Goal: Task Accomplishment & Management: Manage account settings

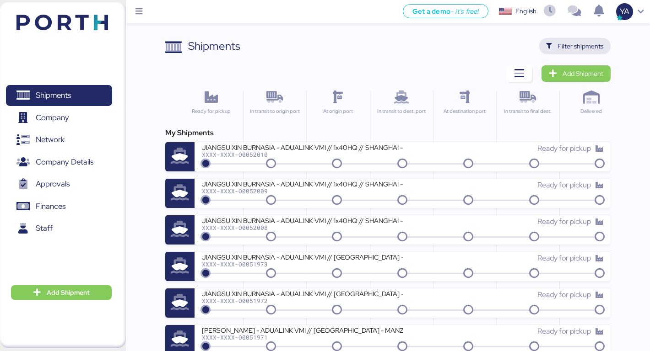
click at [586, 43] on span "Filter shipments" at bounding box center [580, 46] width 46 height 11
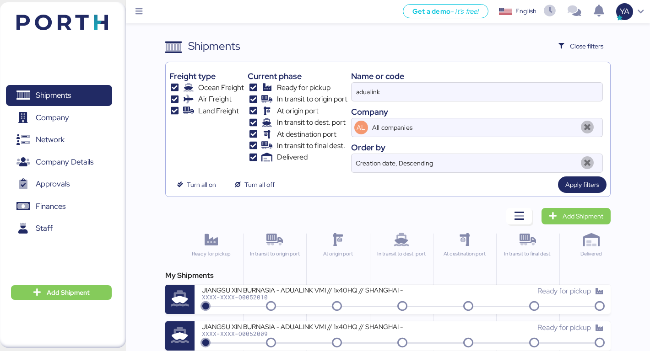
click at [452, 67] on div "Name or code adualink Company AL All companies Order by Creation date, Descendi…" at bounding box center [477, 119] width 252 height 107
click at [448, 78] on div "Name or code" at bounding box center [477, 76] width 252 height 12
click at [448, 89] on input "adualink" at bounding box center [476, 92] width 251 height 18
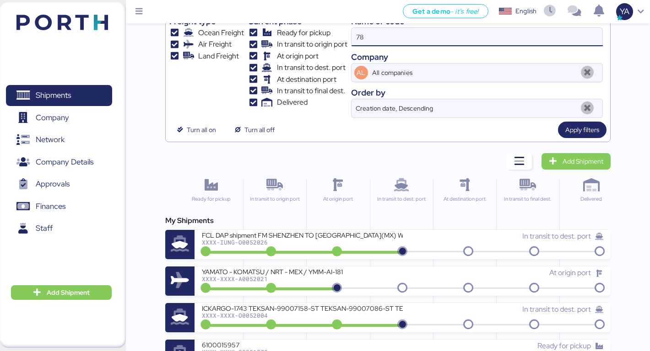
scroll to position [18, 0]
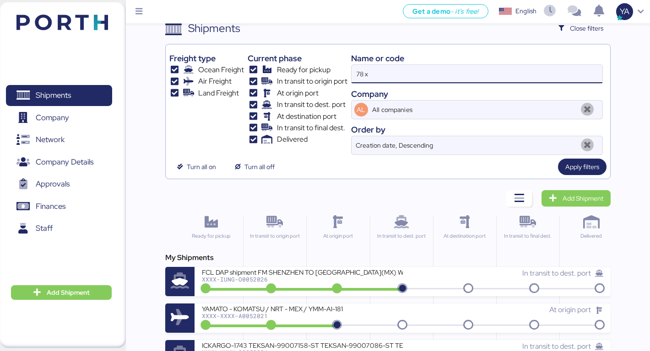
type input "78 x"
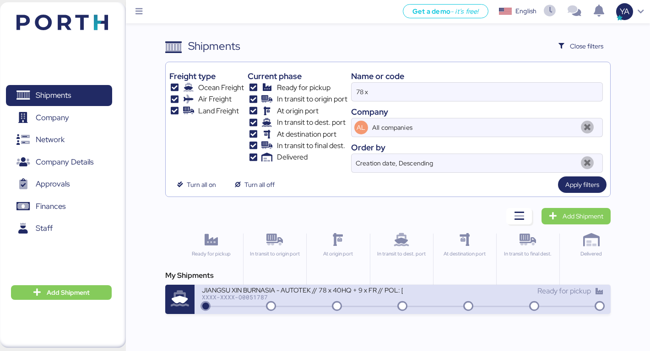
click at [259, 298] on div "XXXX-XXXX-O0051787" at bounding box center [302, 297] width 201 height 6
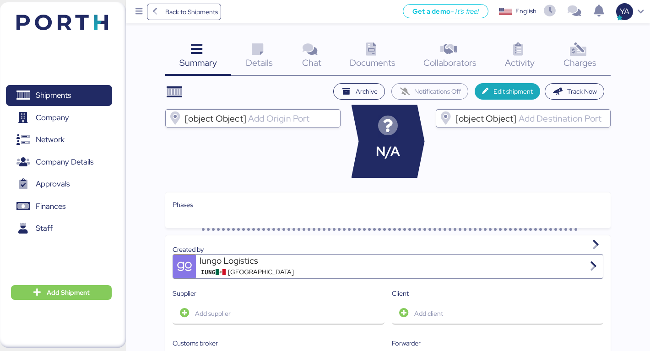
click at [570, 51] on icon at bounding box center [578, 49] width 20 height 13
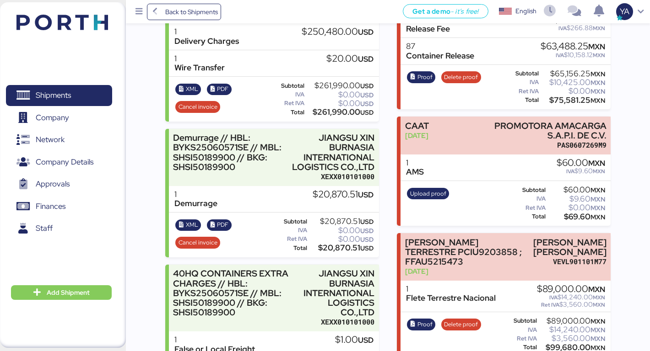
scroll to position [329, 0]
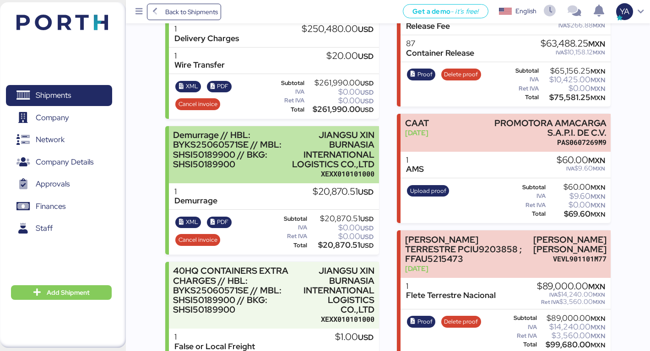
click at [296, 145] on div "JIANGSU XIN BURNASIA INTERNATIONAL LOGISTICS CO.,LTD" at bounding box center [332, 149] width 84 height 39
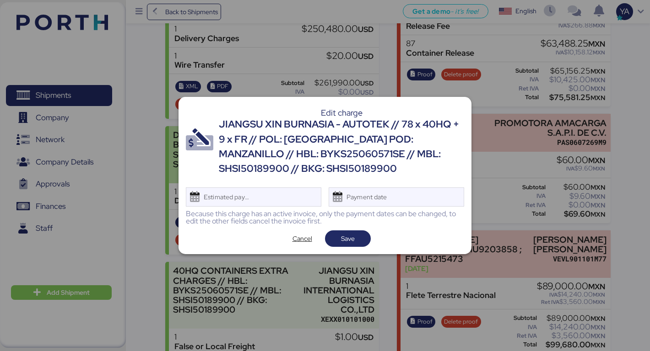
scroll to position [0, 0]
click at [298, 243] on span "Cancel" at bounding box center [302, 238] width 20 height 11
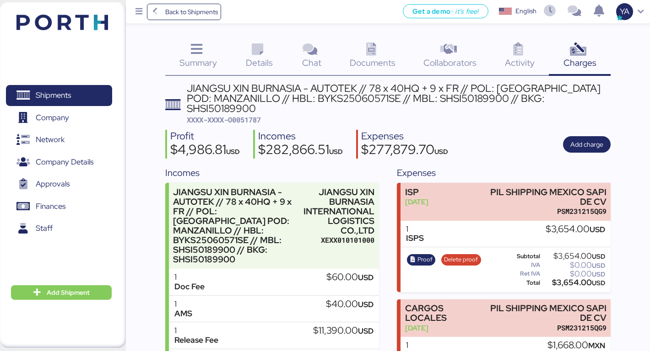
scroll to position [329, 0]
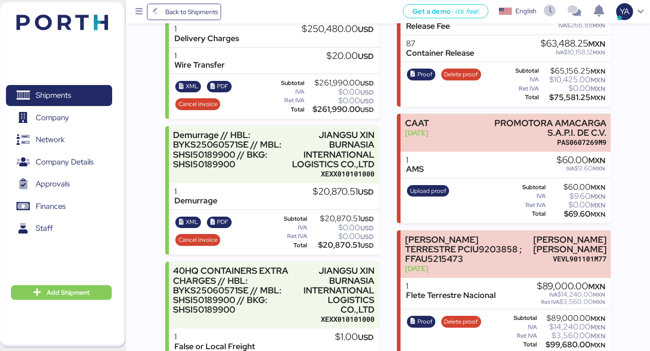
drag, startPoint x: 307, startPoint y: 174, endPoint x: 353, endPoint y: 172, distance: 45.3
click at [354, 183] on div "1 Demurrage $20,870.51 USD" at bounding box center [274, 196] width 210 height 27
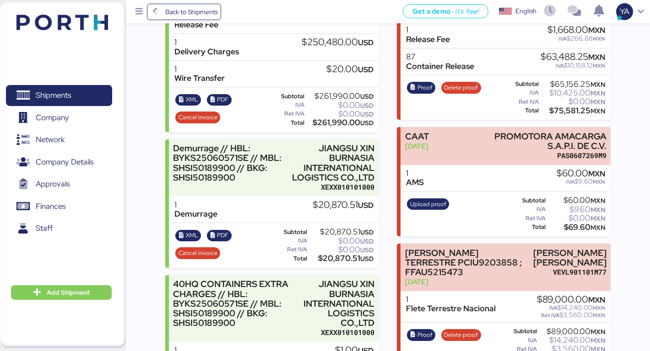
scroll to position [315, 0]
click at [353, 183] on div "XEXX010101000" at bounding box center [332, 188] width 84 height 10
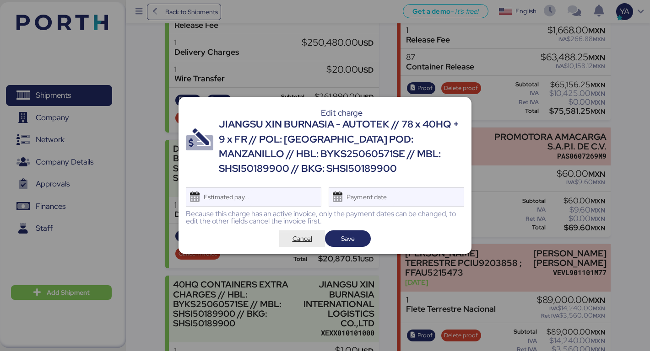
click at [301, 233] on span "Cancel" at bounding box center [302, 238] width 20 height 11
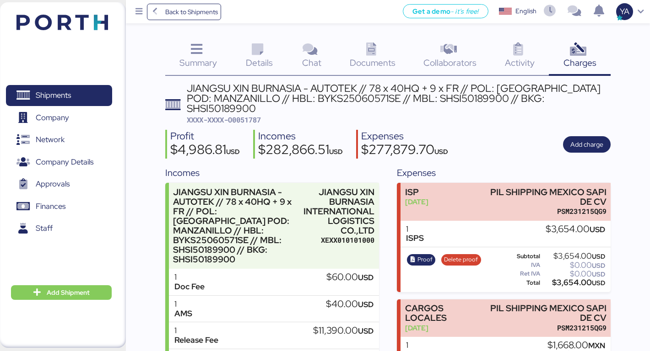
click at [238, 115] on span "XXXX-XXXX-O0051787" at bounding box center [224, 119] width 74 height 9
copy span "O0051787"
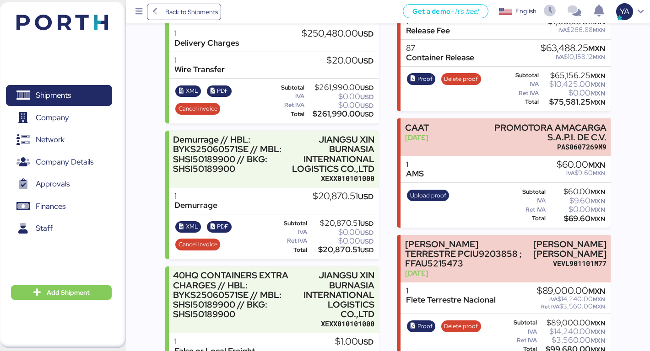
scroll to position [285, 0]
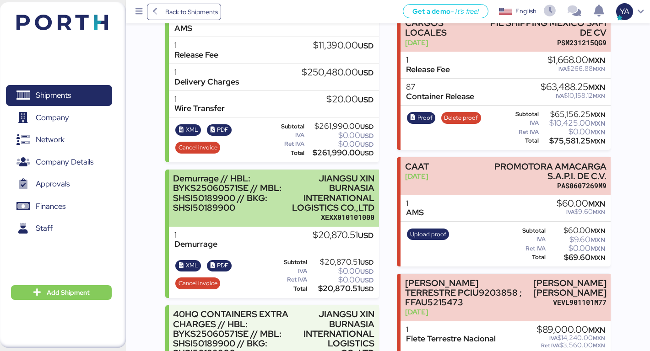
click at [343, 213] on div "XEXX010101000" at bounding box center [332, 218] width 84 height 10
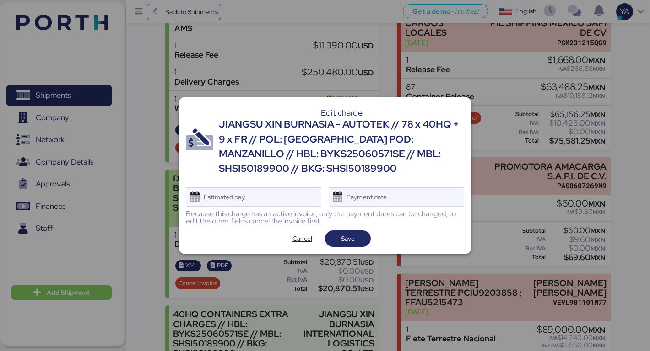
scroll to position [0, 0]
click at [309, 237] on span "Cancel" at bounding box center [302, 238] width 20 height 11
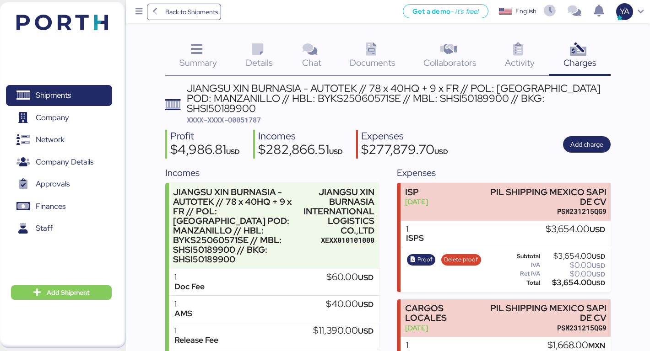
scroll to position [285, 0]
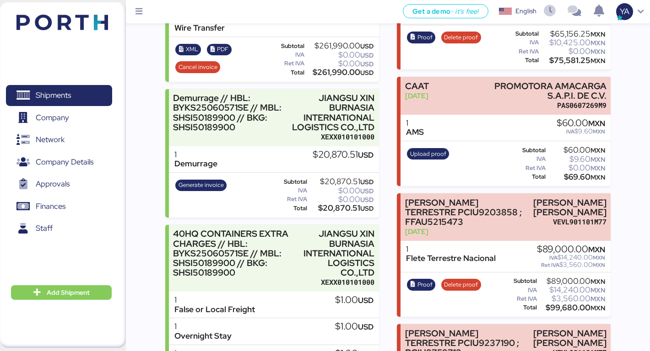
scroll to position [368, 0]
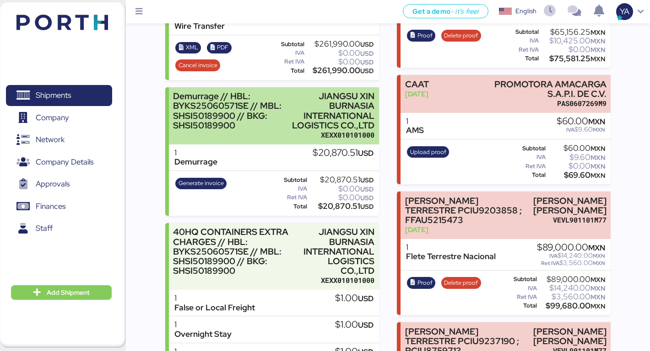
click at [321, 108] on div "JIANGSU XIN BURNASIA INTERNATIONAL LOGISTICS CO.,LTD" at bounding box center [332, 110] width 84 height 39
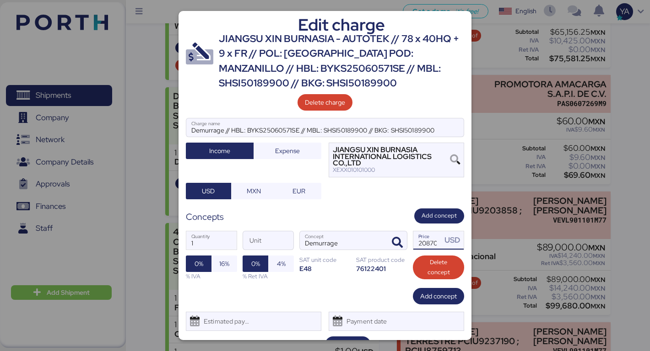
click at [420, 237] on input "20870.51" at bounding box center [427, 240] width 28 height 18
paste input "450"
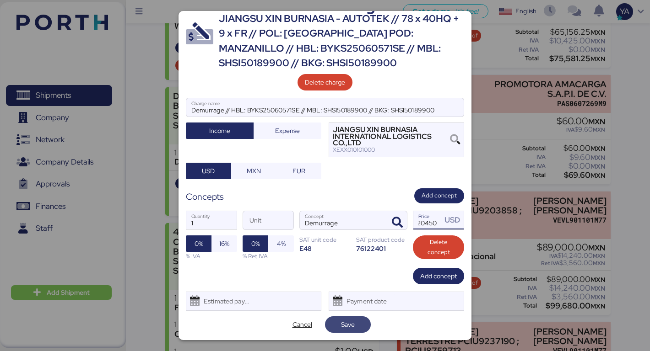
type input "20450"
click at [346, 318] on span "Save" at bounding box center [347, 324] width 31 height 13
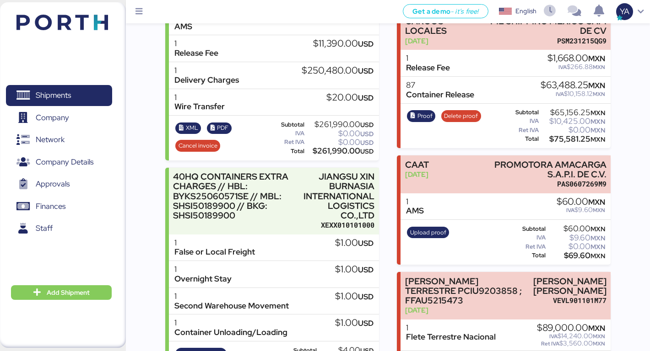
scroll to position [285, 0]
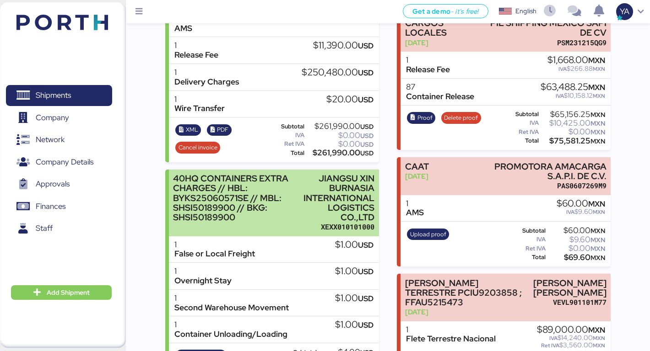
click at [341, 185] on div "JIANGSU XIN BURNASIA INTERNATIONAL LOGISTICS CO.,LTD" at bounding box center [338, 198] width 71 height 48
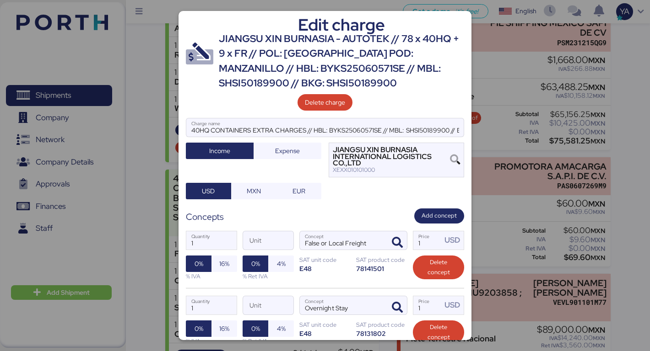
scroll to position [215, 0]
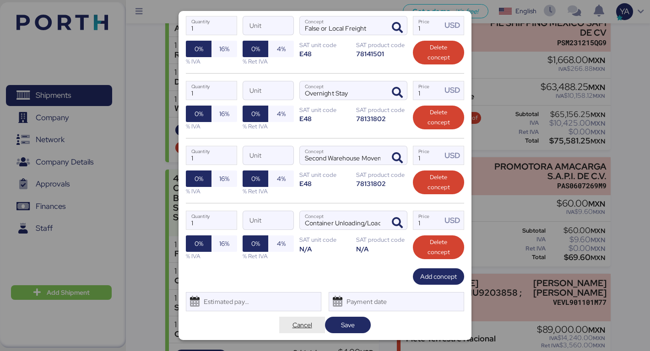
click at [306, 329] on span "Cancel" at bounding box center [302, 325] width 20 height 11
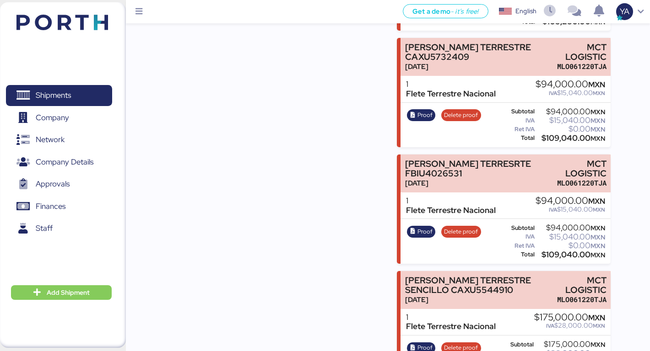
scroll to position [3144, 0]
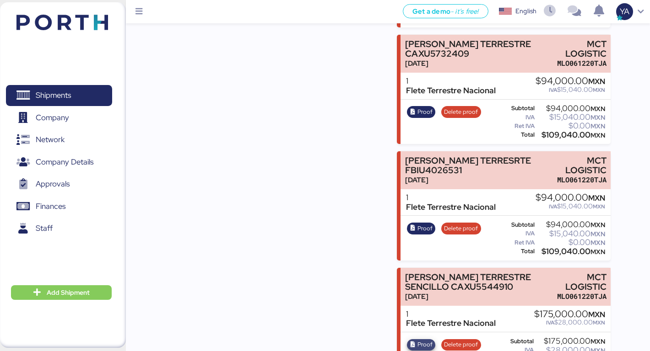
click at [425, 340] on span "Proof" at bounding box center [424, 345] width 15 height 10
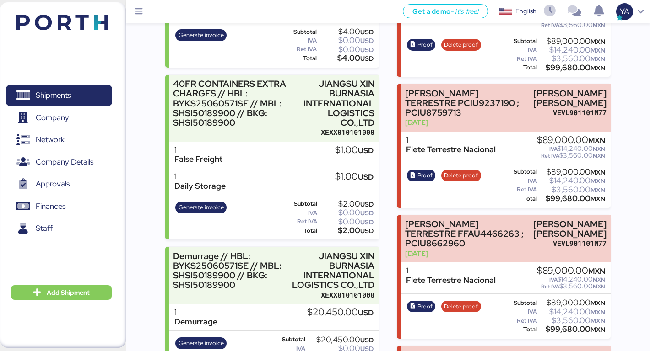
scroll to position [609, 0]
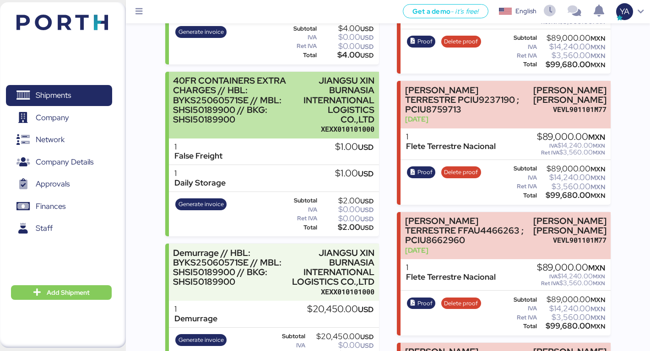
click at [317, 92] on div "JIANGSU XIN BURNASIA INTERNATIONAL LOGISTICS CO.,LTD" at bounding box center [338, 100] width 71 height 48
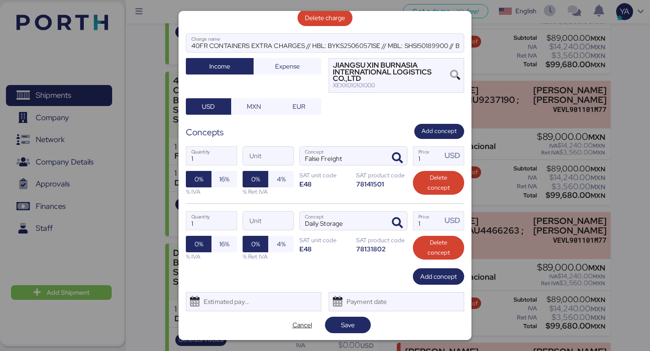
scroll to position [85, 0]
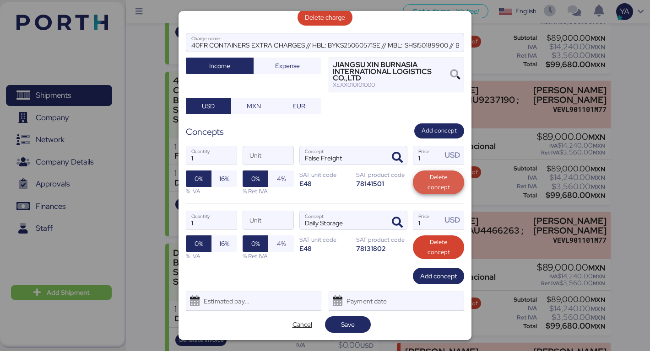
click at [427, 180] on span "Delete concept" at bounding box center [438, 182] width 37 height 20
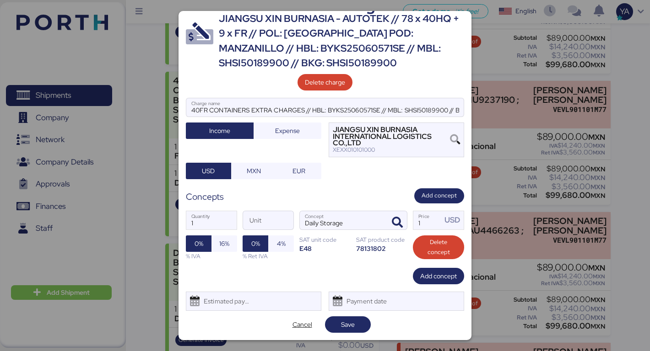
scroll to position [20, 0]
click at [396, 225] on icon "button" at bounding box center [397, 222] width 11 height 11
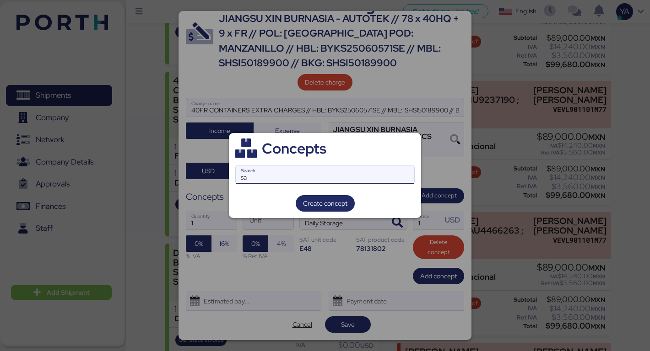
type input "s"
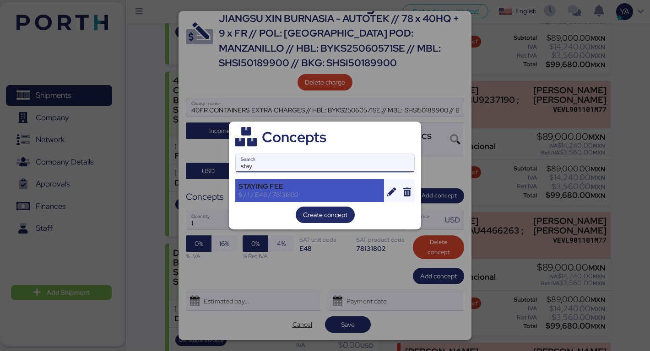
type input "stay"
click at [281, 191] on div "$ / 1 / E48 / 78131802" at bounding box center [309, 195] width 142 height 8
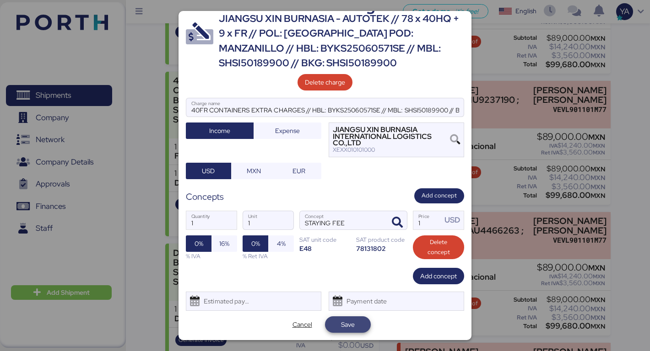
click at [347, 321] on span "Save" at bounding box center [348, 324] width 14 height 11
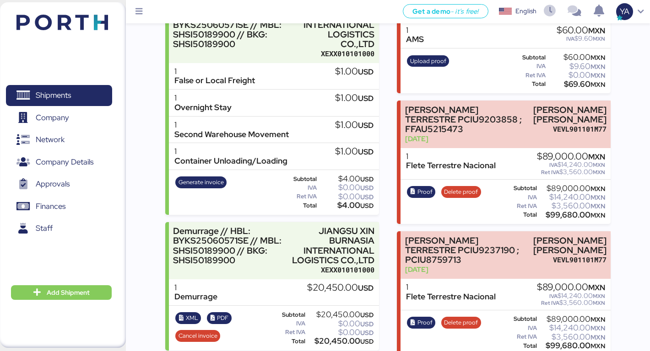
scroll to position [472, 0]
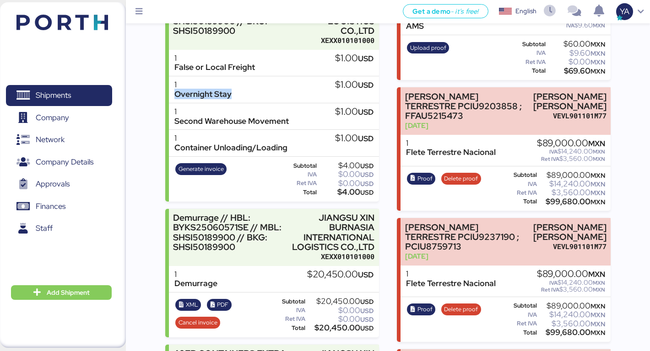
drag, startPoint x: 240, startPoint y: 74, endPoint x: 170, endPoint y: 78, distance: 69.7
click at [170, 78] on div "1 Overnight Stay $1.00 USD" at bounding box center [274, 89] width 210 height 27
copy div "Overnight Stay"
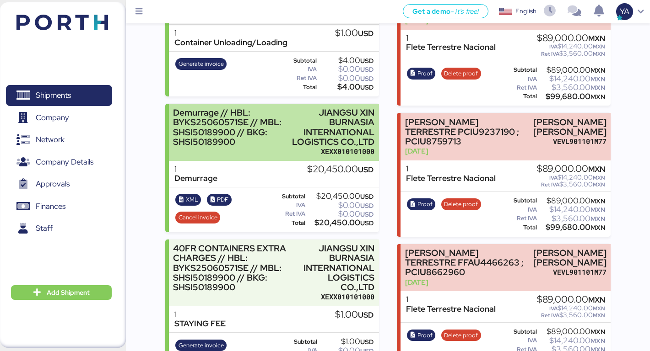
scroll to position [576, 0]
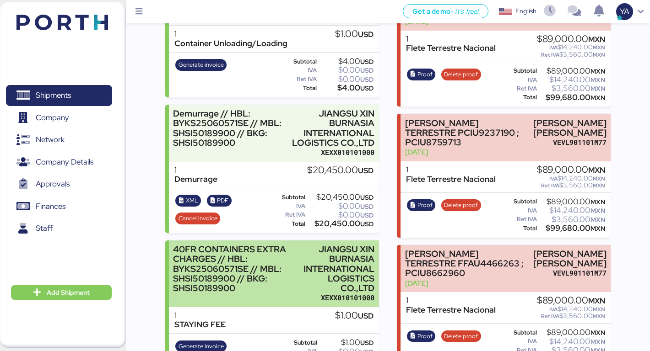
click at [248, 247] on div "40FR CONTAINERS EXTRA CHARGES // HBL: BYKS25060571SE // MBL: SHSI50189900 // BK…" at bounding box center [236, 269] width 126 height 48
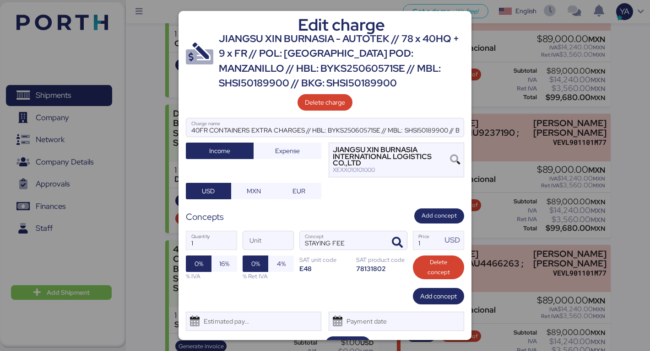
scroll to position [20, 0]
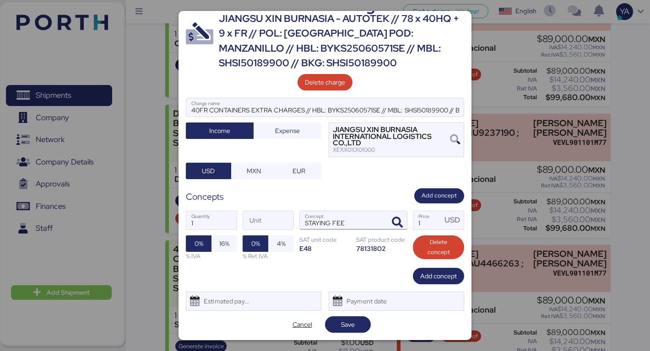
click at [330, 222] on input "STAYING FEE" at bounding box center [342, 220] width 85 height 18
paste input "Overnight Stay"
type input "Overnight Stay"
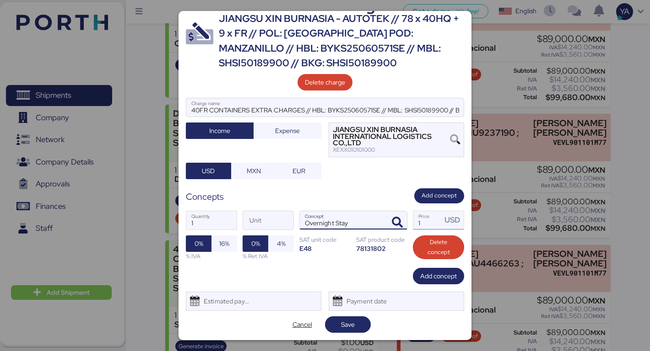
click at [430, 221] on input "1" at bounding box center [427, 220] width 28 height 18
click at [250, 221] on input "Unit" at bounding box center [268, 220] width 50 height 18
click at [203, 221] on input "1" at bounding box center [211, 220] width 50 height 18
type input "10"
click at [442, 219] on div "USD" at bounding box center [452, 220] width 22 height 18
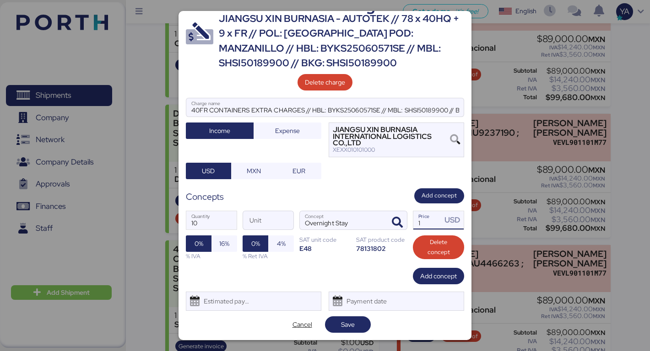
click at [435, 221] on input "1" at bounding box center [427, 220] width 28 height 18
type input "665"
click at [337, 322] on span "Save" at bounding box center [347, 324] width 31 height 13
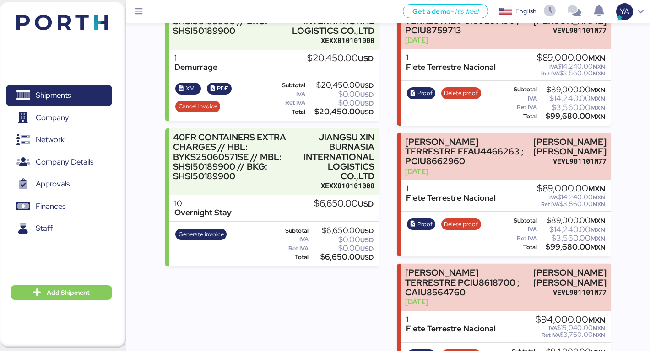
scroll to position [690, 0]
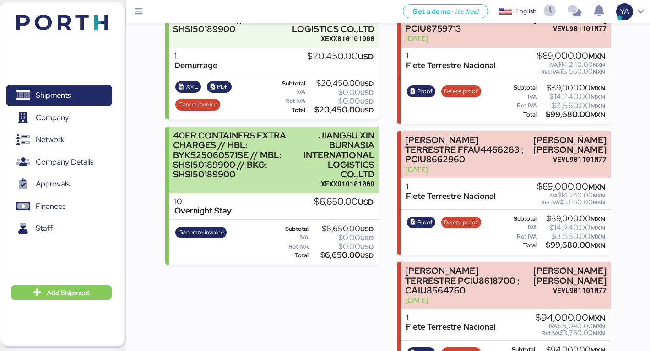
click at [255, 152] on div "40FR CONTAINERS EXTRA CHARGES // HBL: BYKS25060571SE // MBL: SHSI50189900 // BK…" at bounding box center [236, 155] width 126 height 48
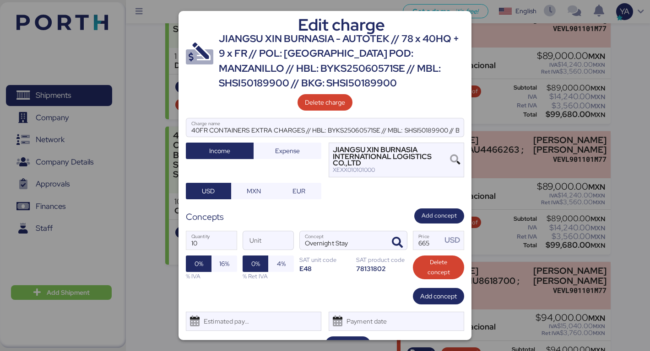
scroll to position [20, 0]
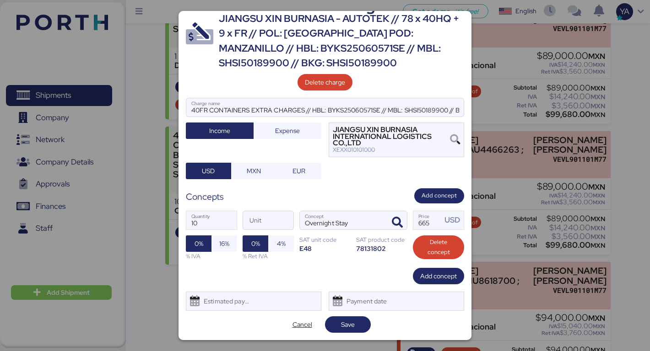
click at [301, 333] on div "Edit charge JIANGSU XIN BURNASIA - AUTOTEK // 78 x 40HQ + 9 x FR // POL: SHANGH…" at bounding box center [324, 175] width 293 height 329
click at [301, 325] on span "Cancel" at bounding box center [302, 324] width 20 height 11
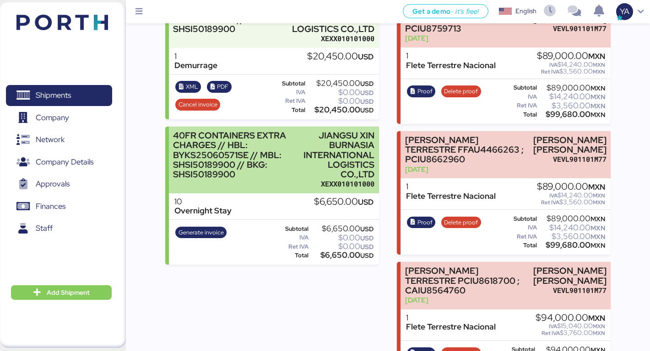
click at [347, 148] on div "JIANGSU XIN BURNASIA INTERNATIONAL LOGISTICS CO.,LTD" at bounding box center [338, 155] width 71 height 48
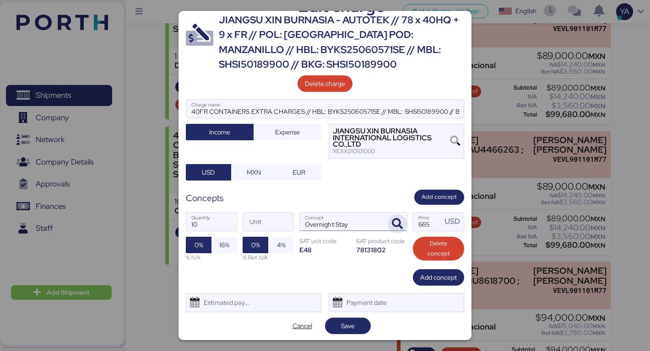
scroll to position [20, 0]
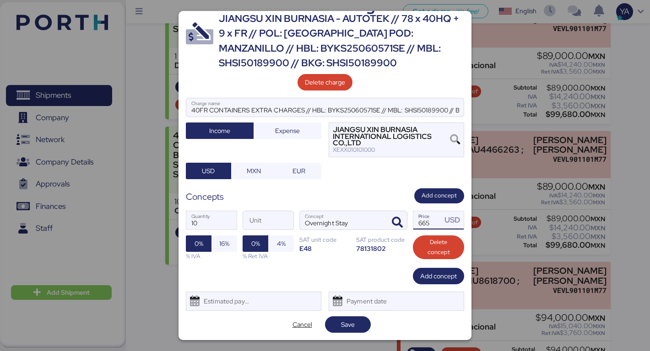
click at [423, 224] on input "665" at bounding box center [427, 220] width 28 height 18
click at [424, 224] on input "665" at bounding box center [427, 220] width 28 height 18
type input "645"
click at [349, 329] on span "Save" at bounding box center [348, 324] width 14 height 11
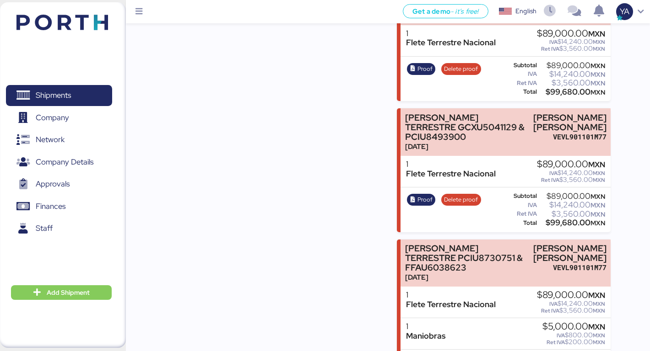
scroll to position [5695, 0]
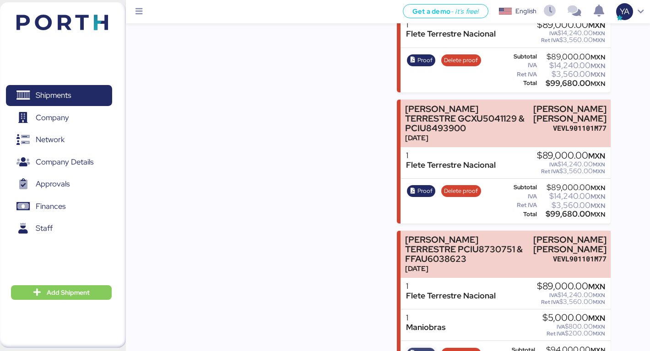
click at [422, 349] on span "Proof" at bounding box center [424, 354] width 15 height 10
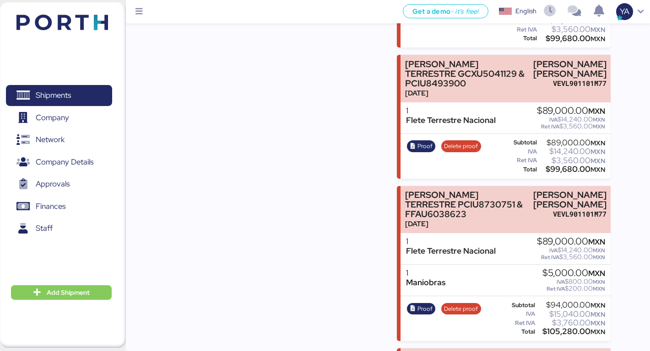
scroll to position [5739, 0]
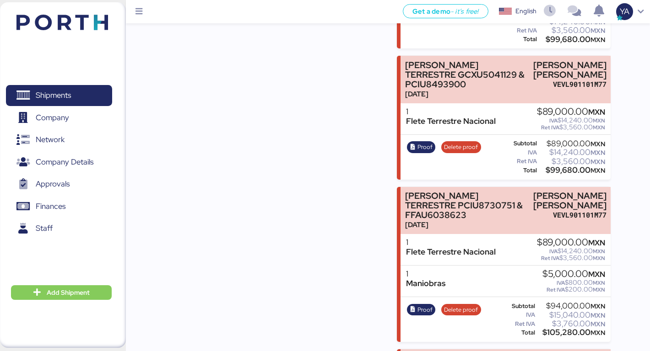
drag, startPoint x: 351, startPoint y: 199, endPoint x: 580, endPoint y: 184, distance: 229.6
click at [580, 279] on div "IVA $800.00 MXN" at bounding box center [573, 282] width 63 height 7
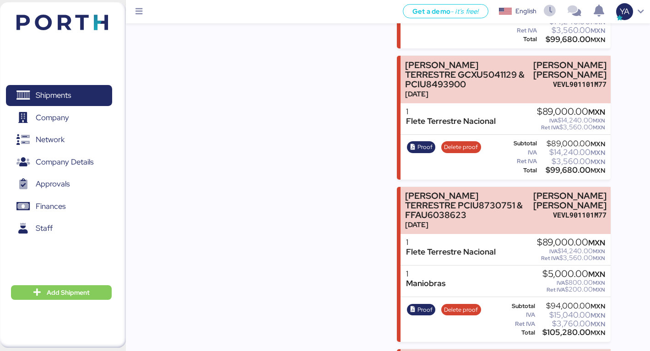
click at [579, 286] on div "Ret IVA $200.00 MXN" at bounding box center [573, 289] width 63 height 7
drag, startPoint x: 609, startPoint y: 196, endPoint x: 401, endPoint y: 173, distance: 208.9
click at [401, 266] on div "1 Maniobras $5,000.00 MXN IVA $800.00 MXN Ret IVA $200.00 MXN" at bounding box center [505, 282] width 210 height 32
drag, startPoint x: 405, startPoint y: 178, endPoint x: 605, endPoint y: 200, distance: 201.1
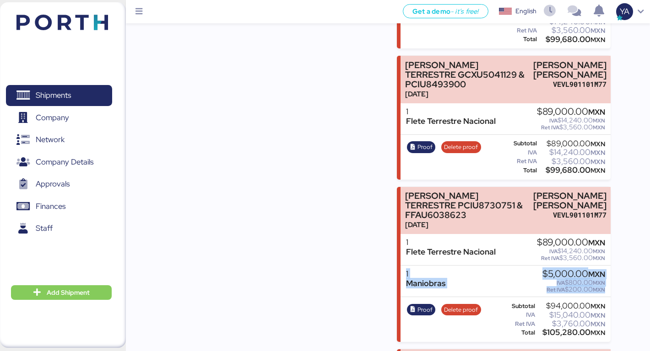
click at [605, 266] on div "1 Maniobras $5,000.00 MXN IVA $800.00 MXN Ret IVA $200.00 MXN" at bounding box center [505, 282] width 210 height 32
drag, startPoint x: 605, startPoint y: 200, endPoint x: 403, endPoint y: 175, distance: 202.9
click at [403, 266] on div "1 Maniobras $5,000.00 MXN IVA $800.00 MXN Ret IVA $200.00 MXN" at bounding box center [505, 282] width 210 height 32
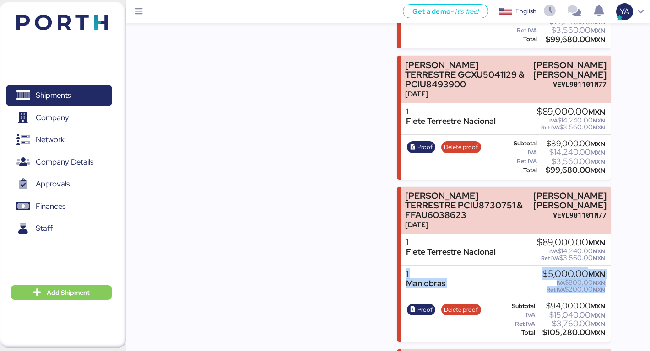
drag, startPoint x: 403, startPoint y: 176, endPoint x: 613, endPoint y: 197, distance: 210.2
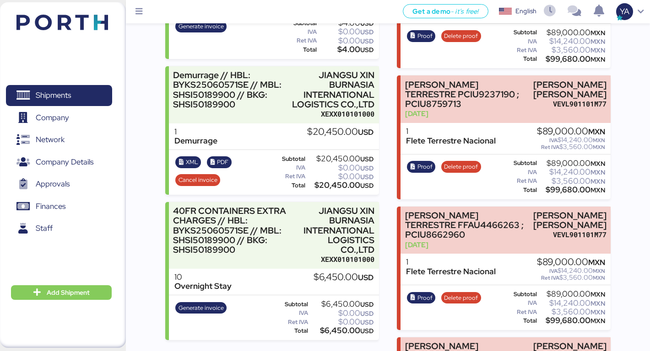
scroll to position [618, 0]
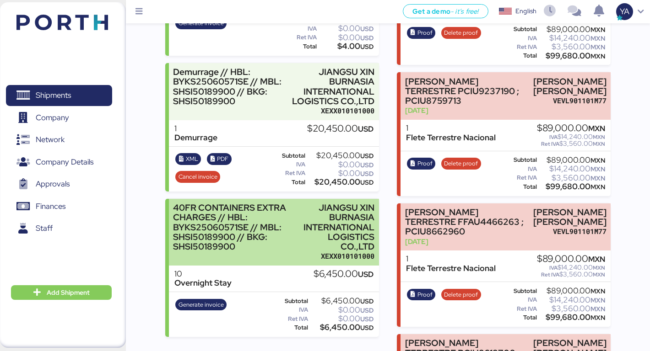
click at [289, 205] on div "40FR CONTAINERS EXTRA CHARGES // HBL: BYKS25060571SE // MBL: SHSI50189900 // BK…" at bounding box center [236, 227] width 126 height 48
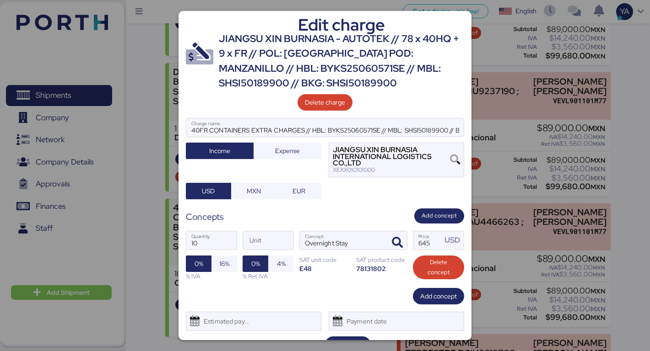
scroll to position [20, 0]
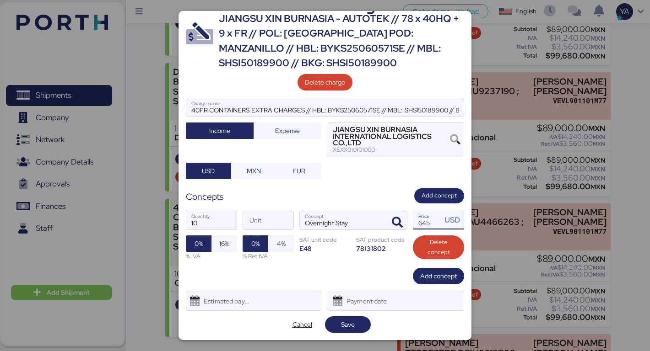
click at [424, 222] on input "645" at bounding box center [427, 220] width 28 height 18
type input "665"
click at [341, 318] on span "Save" at bounding box center [347, 324] width 31 height 13
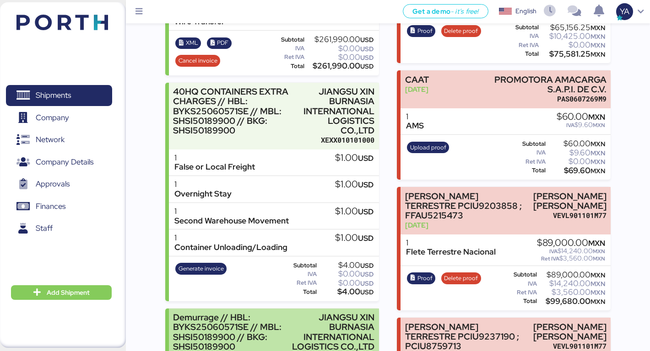
scroll to position [364, 0]
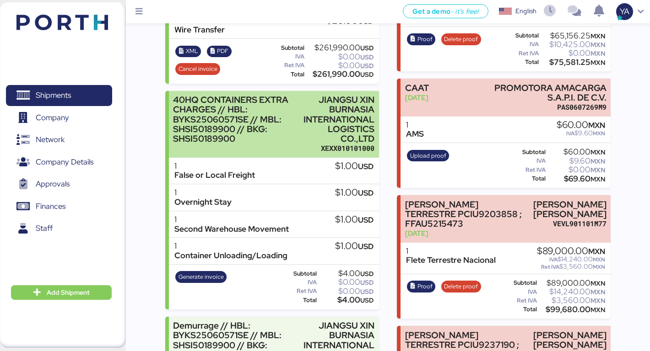
click at [243, 115] on div "40HQ CONTAINERS EXTRA CHARGES // HBL: BYKS25060571SE // MBL: SHSI50189900 // BK…" at bounding box center [236, 119] width 126 height 48
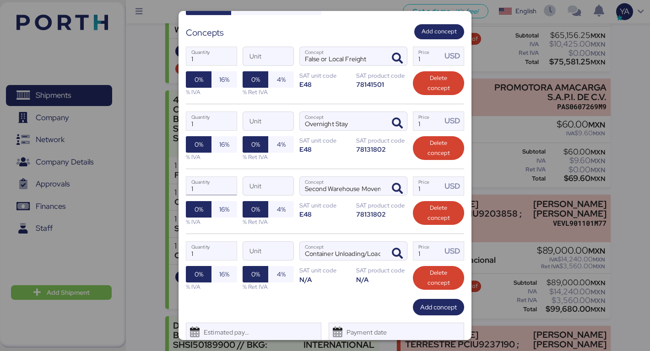
scroll to position [178, 0]
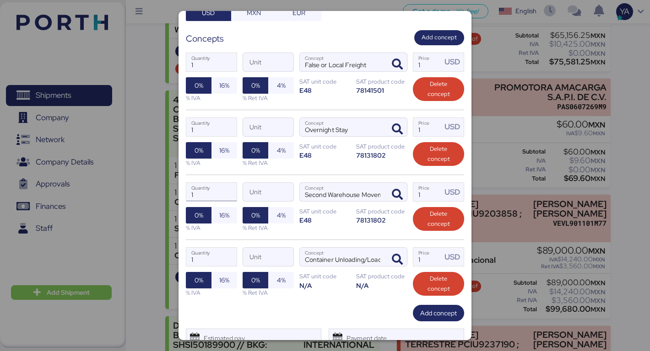
click at [214, 192] on input "1" at bounding box center [211, 192] width 50 height 18
click at [208, 256] on input "1" at bounding box center [211, 257] width 50 height 18
type input "12"
click at [427, 264] on input "1" at bounding box center [427, 257] width 28 height 18
type input "55"
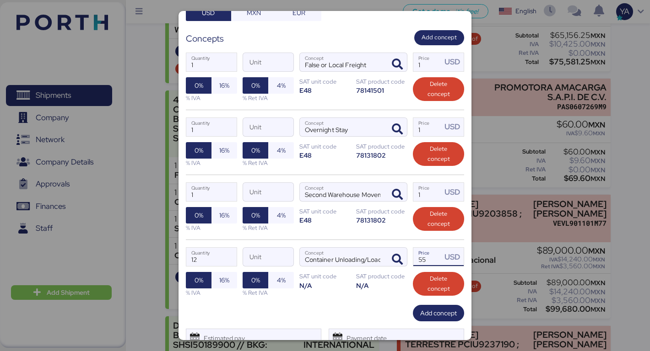
click at [383, 318] on div "Add concept" at bounding box center [325, 313] width 278 height 16
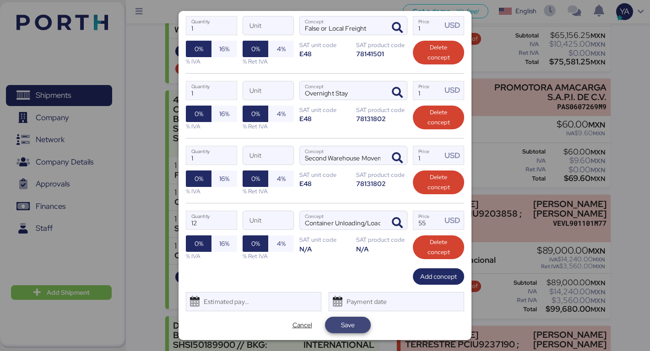
click at [361, 319] on span "Save" at bounding box center [347, 325] width 31 height 13
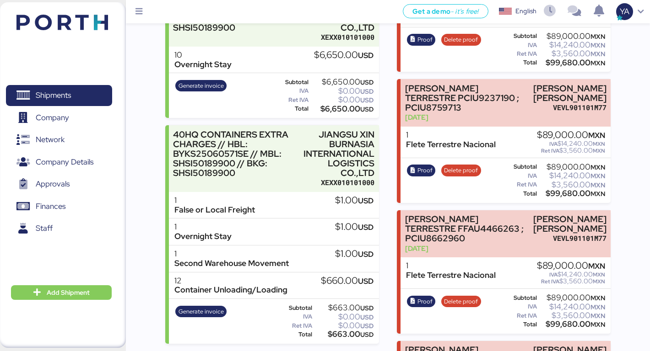
scroll to position [597, 0]
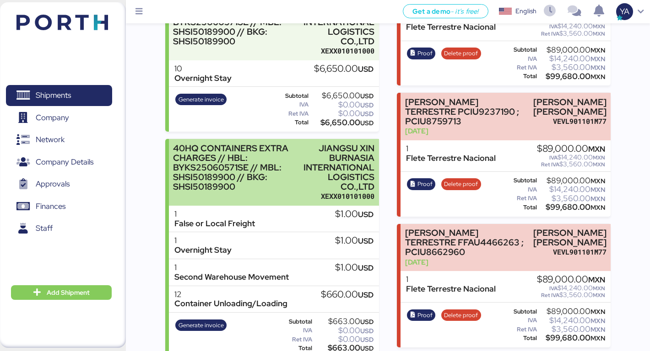
click at [233, 170] on div "40HQ CONTAINERS EXTRA CHARGES // HBL: BYKS25060571SE // MBL: SHSI50189900 // BK…" at bounding box center [236, 168] width 126 height 48
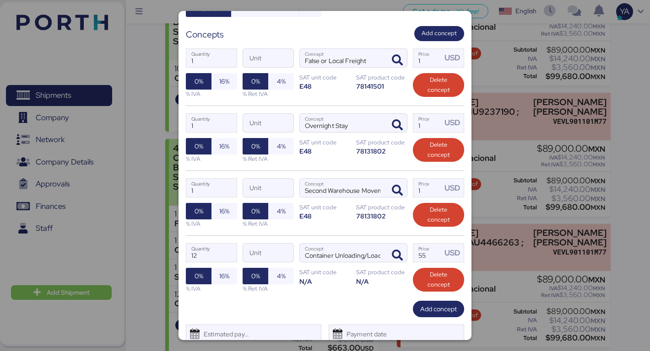
scroll to position [188, 0]
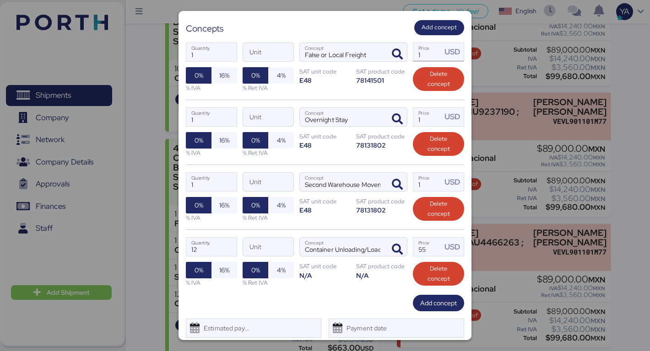
click at [430, 51] on input "1" at bounding box center [427, 52] width 28 height 18
type input "0"
drag, startPoint x: 322, startPoint y: 58, endPoint x: 342, endPoint y: 58, distance: 20.1
click at [342, 58] on input "False or Local Freight" at bounding box center [342, 52] width 85 height 18
type input "False Freight"
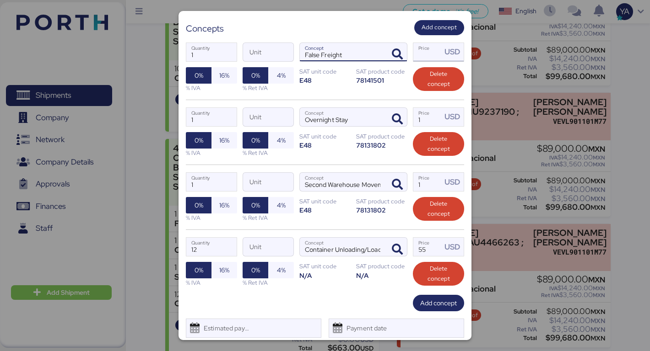
click at [420, 53] on input "Price USD" at bounding box center [427, 52] width 28 height 18
type input "0"
type input "435"
click at [220, 53] on input "1" at bounding box center [211, 52] width 50 height 18
type input "1"
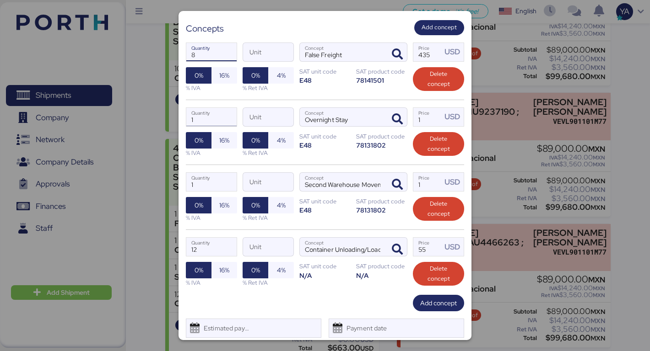
type input "8"
click at [196, 119] on input "1" at bounding box center [211, 117] width 50 height 18
type input "0"
type input "11"
click at [425, 117] on input "1" at bounding box center [427, 117] width 28 height 18
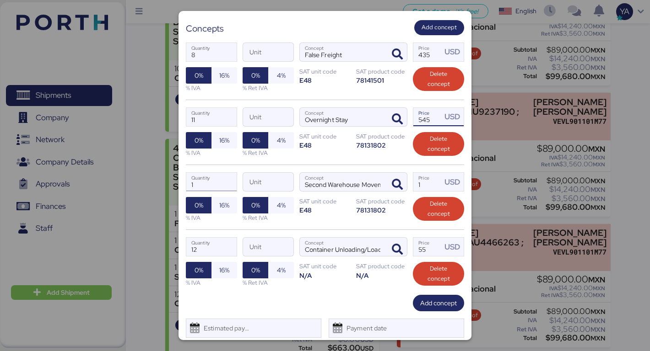
type input "545"
click at [213, 180] on input "1" at bounding box center [211, 182] width 50 height 18
type input "8"
click at [424, 180] on input "1" at bounding box center [427, 182] width 28 height 18
type input "435"
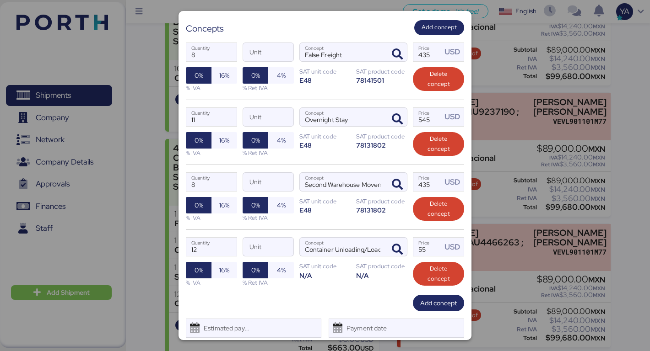
click at [352, 289] on div "12 Quantity Unit Container Unloading/Loading Concept 55 Price USD 0% 16% % IVA …" at bounding box center [325, 262] width 278 height 65
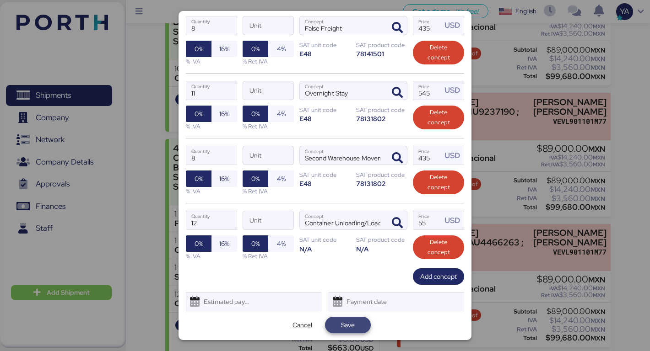
click at [349, 324] on span "Save" at bounding box center [348, 325] width 14 height 11
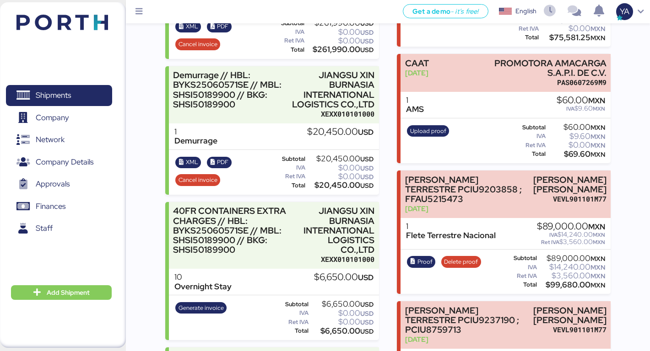
scroll to position [360, 0]
